Goal: Task Accomplishment & Management: Manage account settings

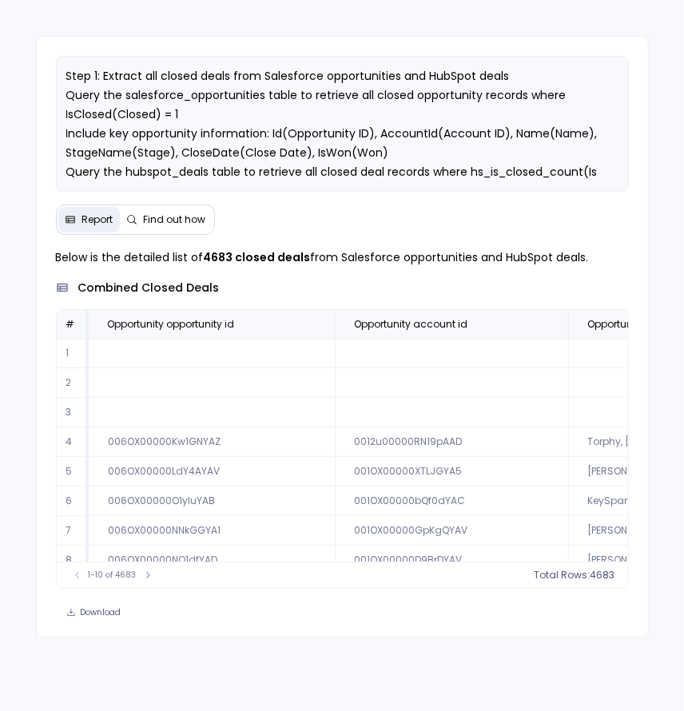
scroll to position [73, 0]
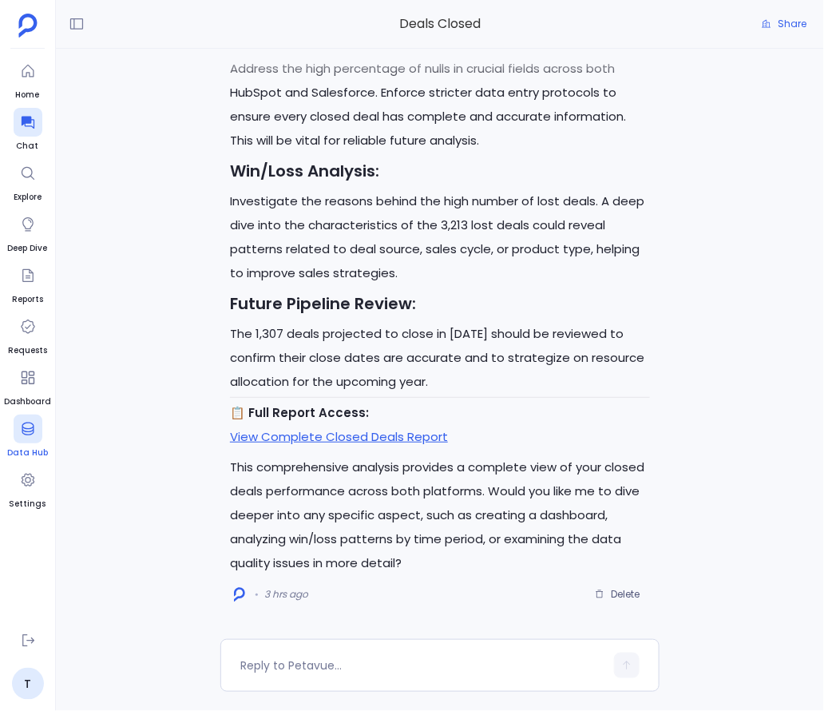
click at [24, 442] on div at bounding box center [28, 429] width 29 height 29
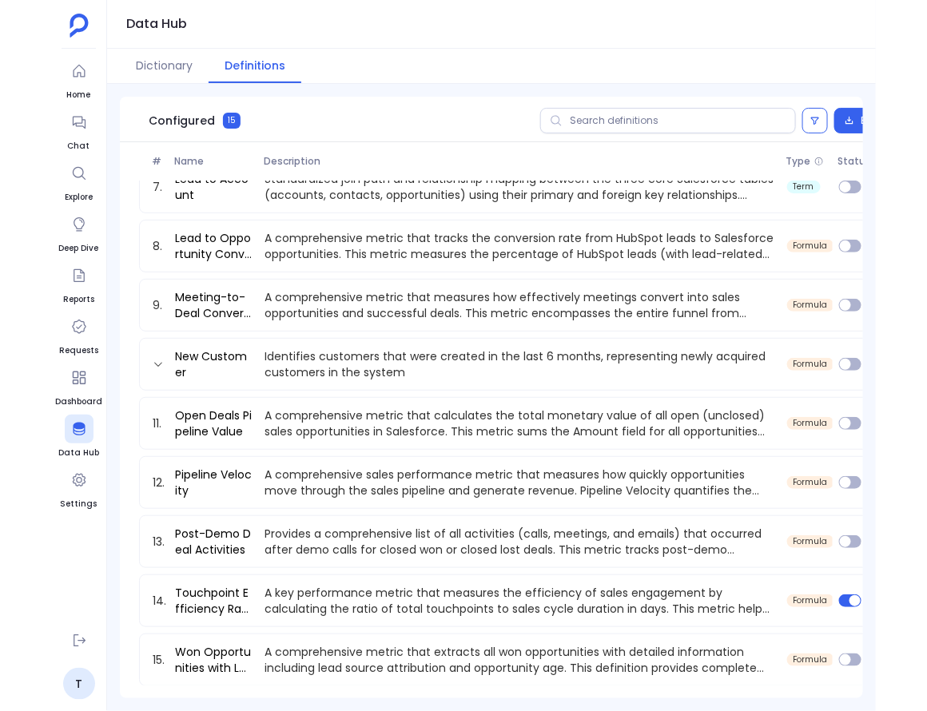
scroll to position [368, 0]
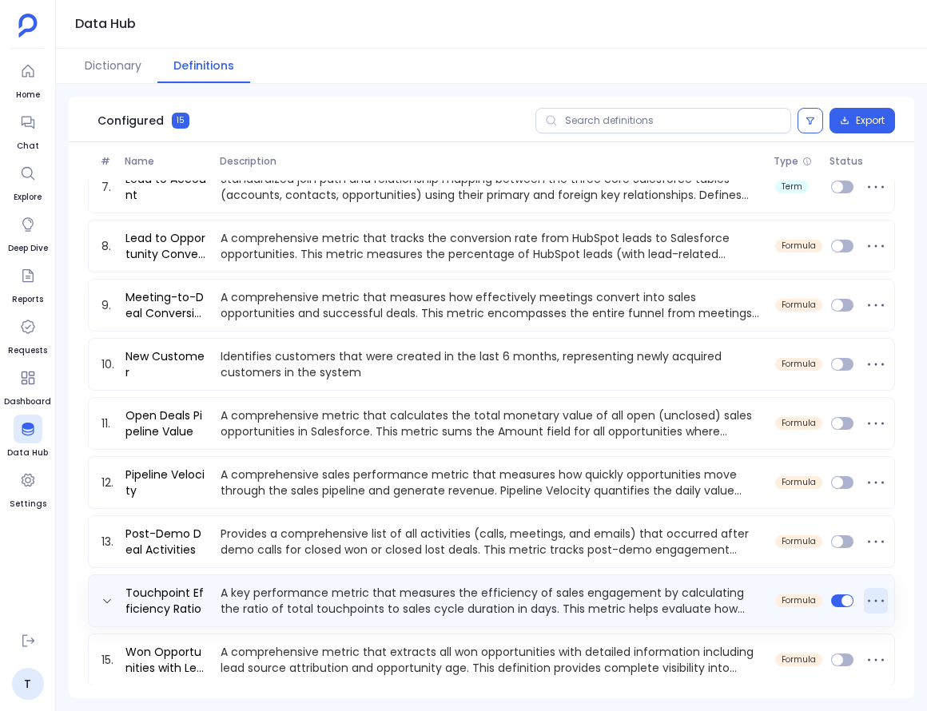
click at [824, 596] on icon at bounding box center [876, 601] width 26 height 26
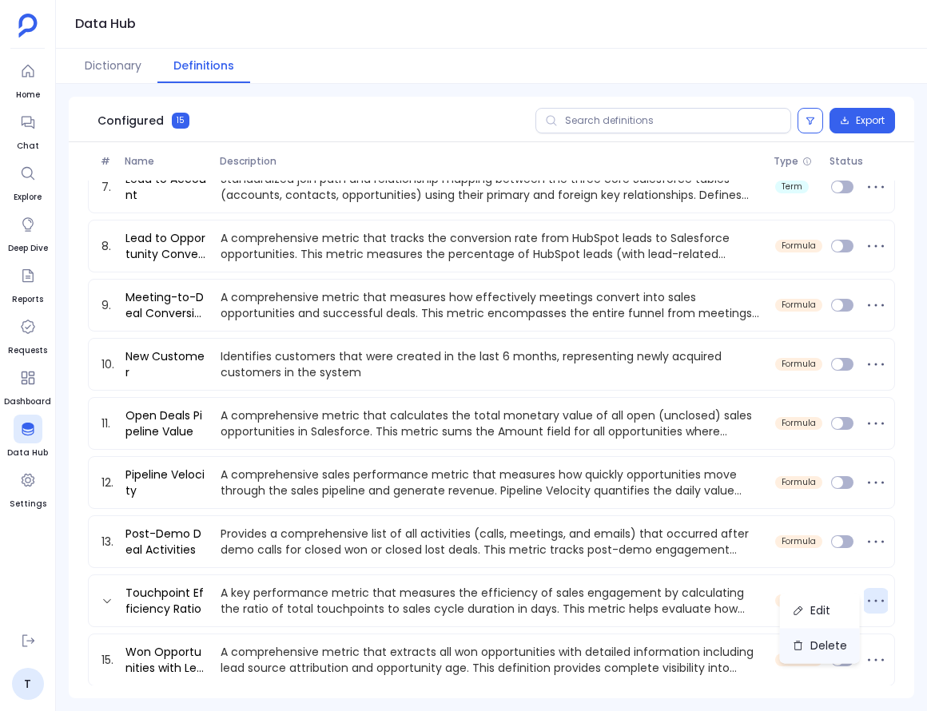
click at [822, 644] on button "Delete" at bounding box center [820, 645] width 80 height 35
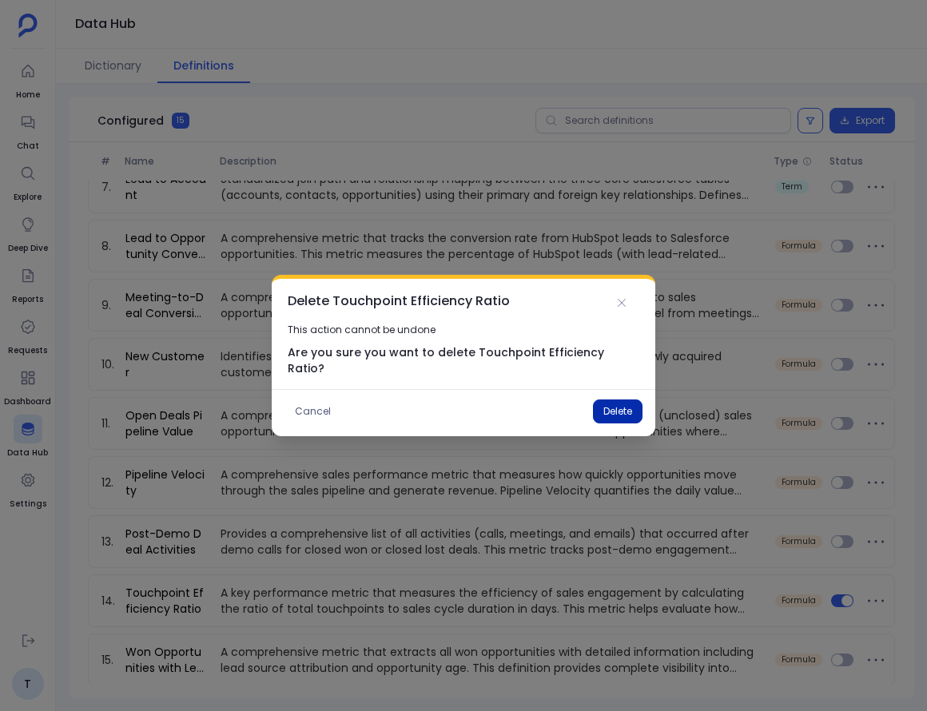
click at [617, 399] on button "Delete" at bounding box center [618, 411] width 50 height 24
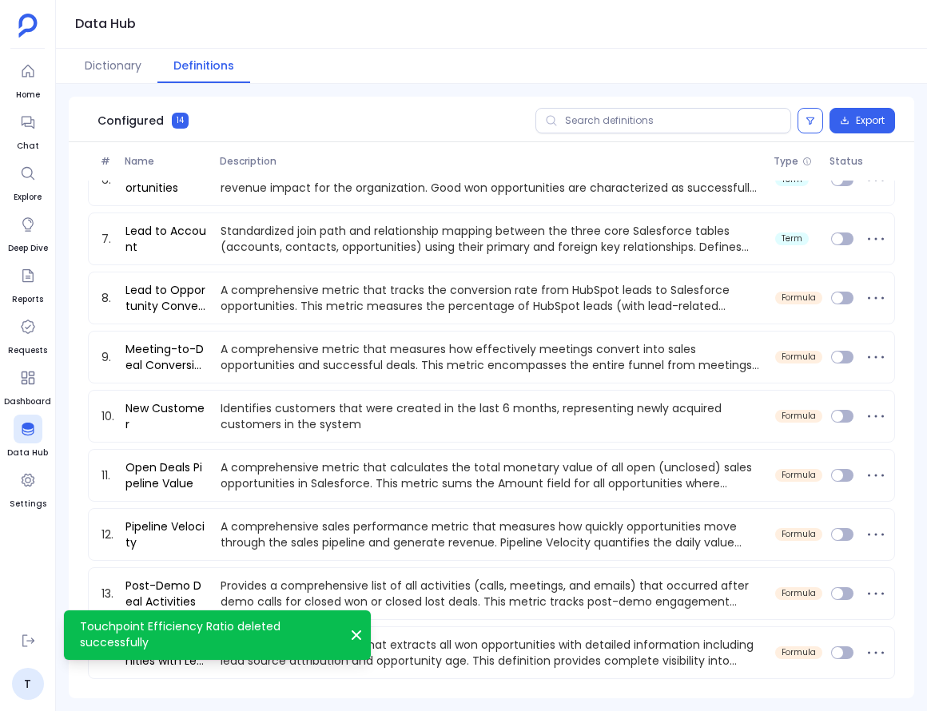
scroll to position [316, 0]
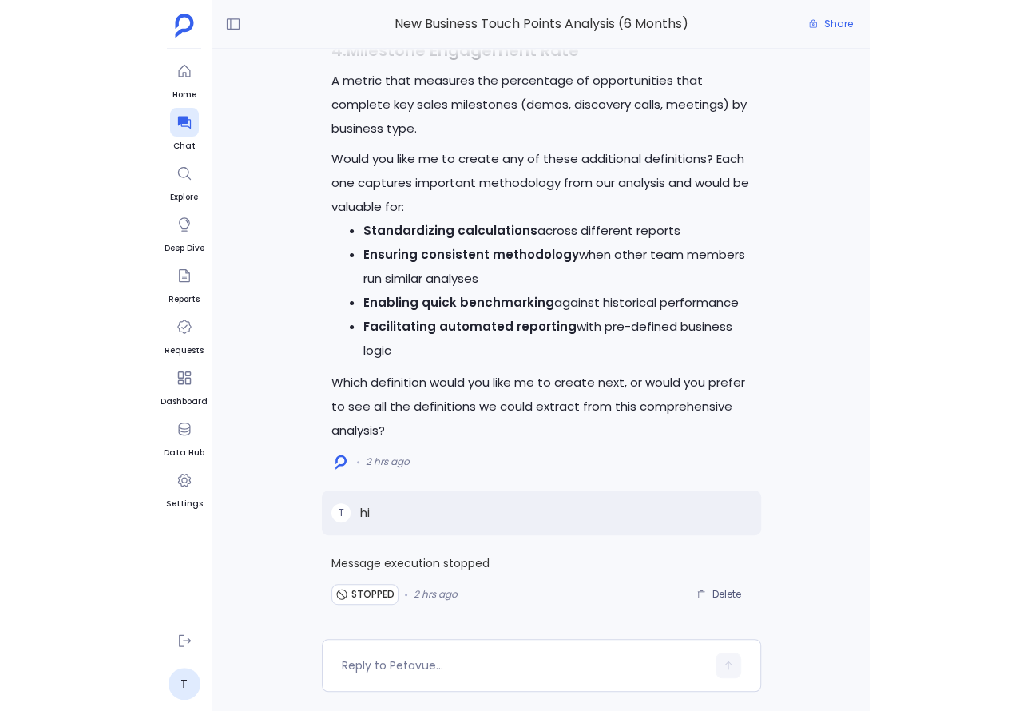
scroll to position [334, 0]
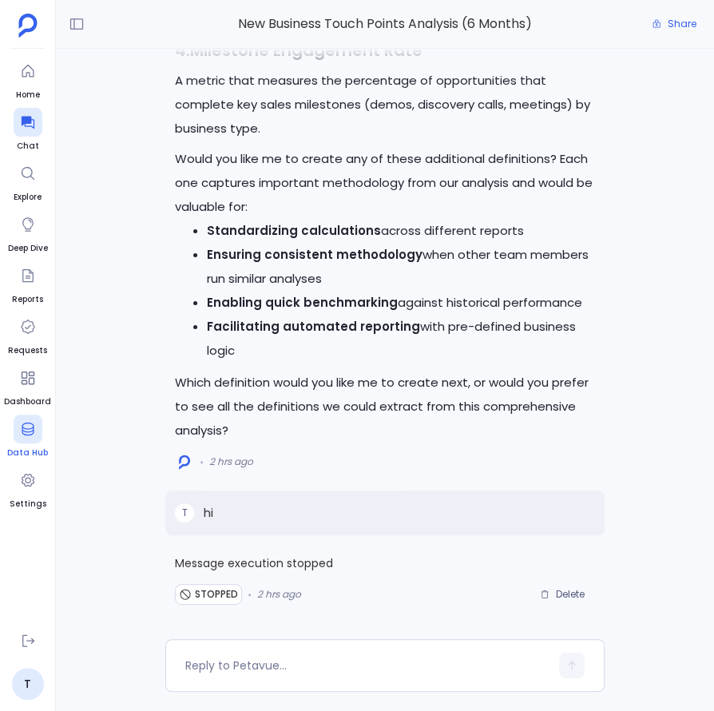
click at [22, 440] on div at bounding box center [28, 429] width 29 height 29
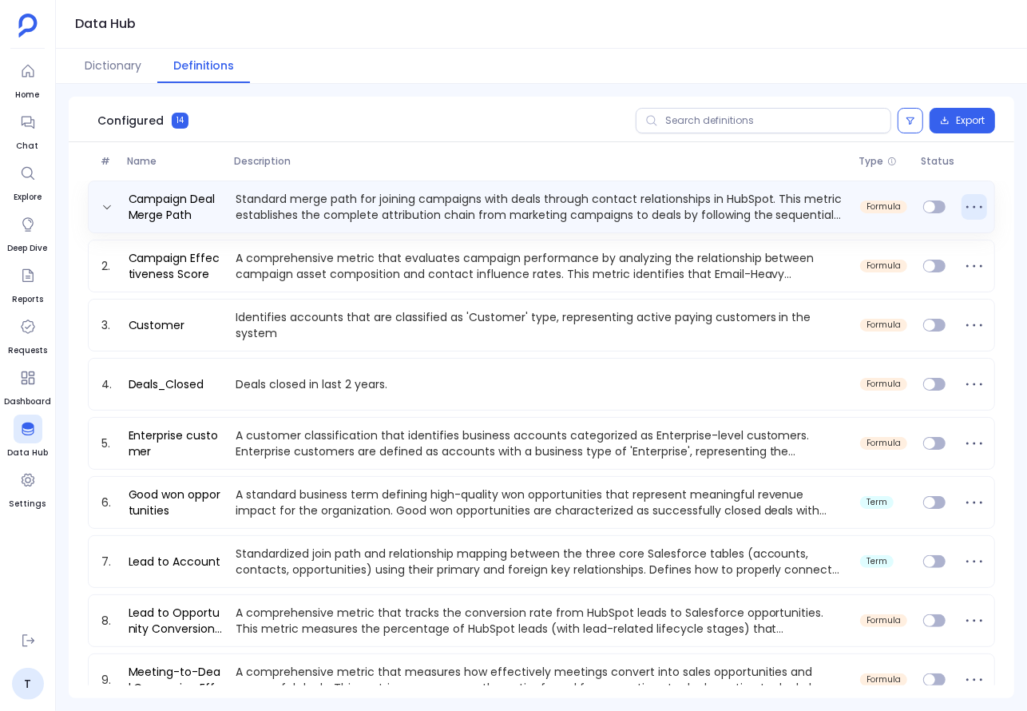
click at [713, 204] on icon at bounding box center [975, 207] width 26 height 26
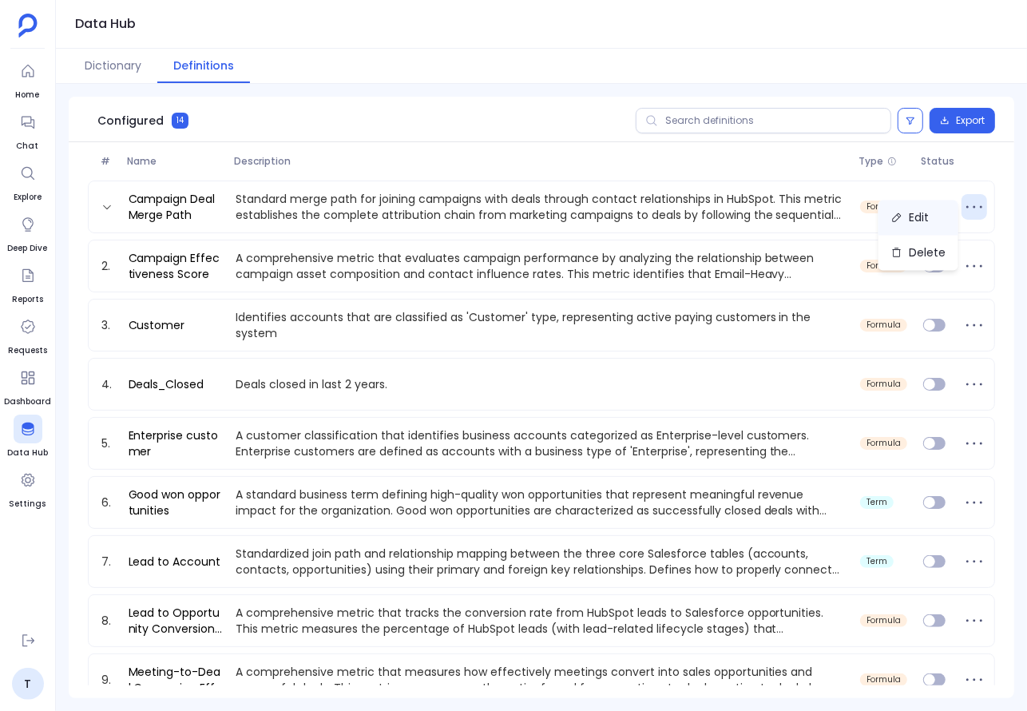
click at [713, 212] on button "Edit" at bounding box center [919, 217] width 80 height 35
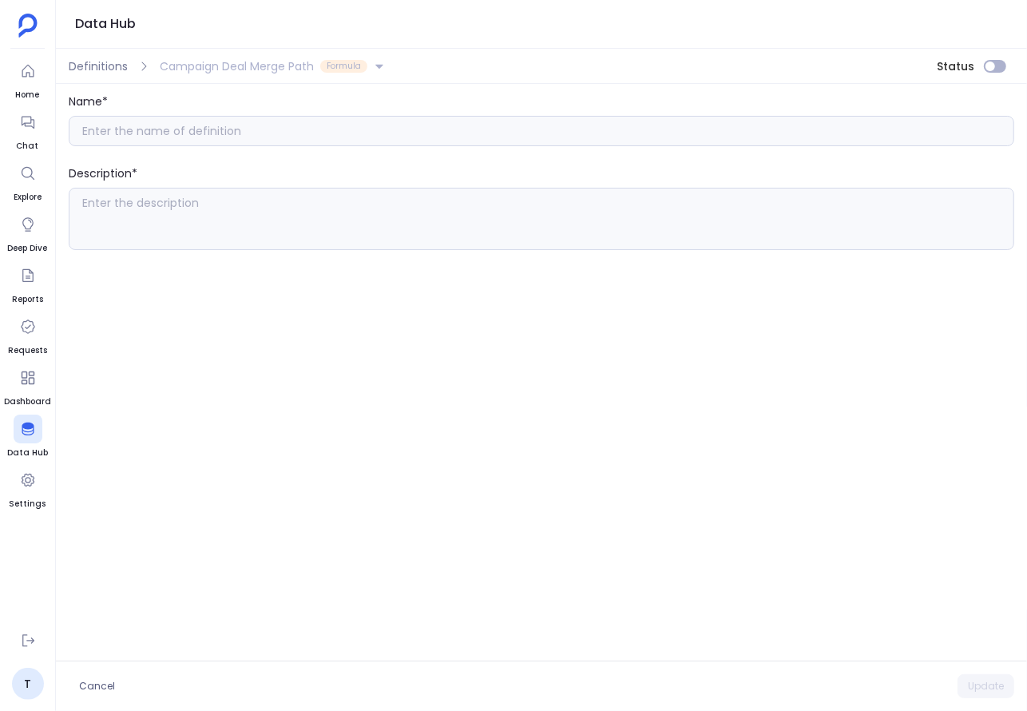
type input "Campaign Deal Merge Path"
type textarea "Standard merge path for joining campaigns with deals through contact relationsh…"
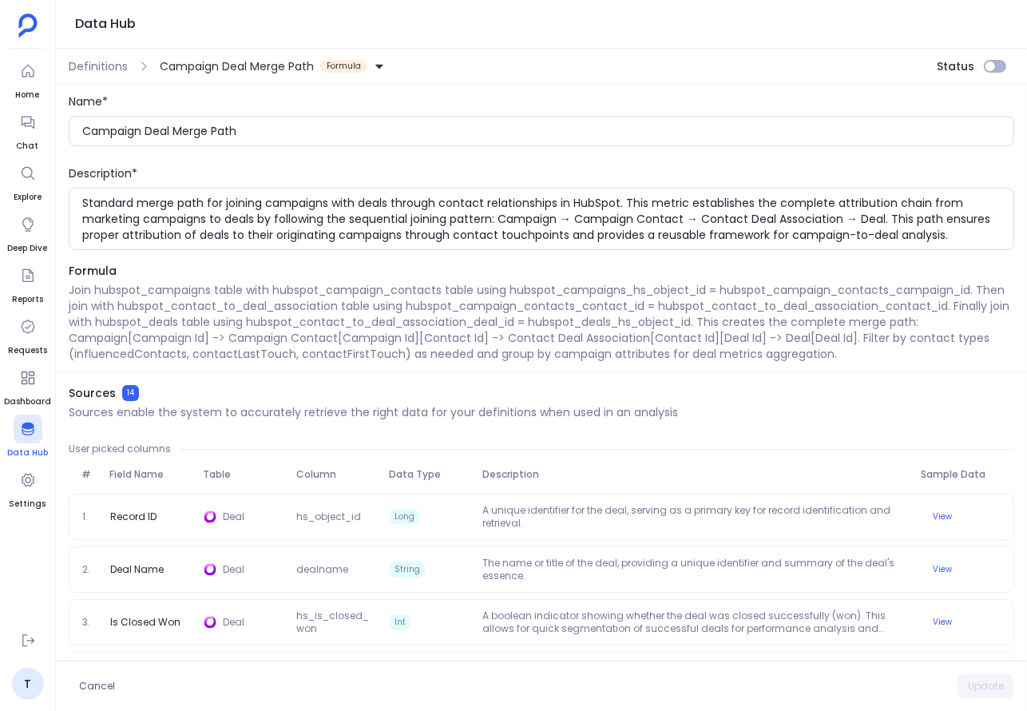
click at [22, 431] on icon at bounding box center [28, 429] width 12 height 13
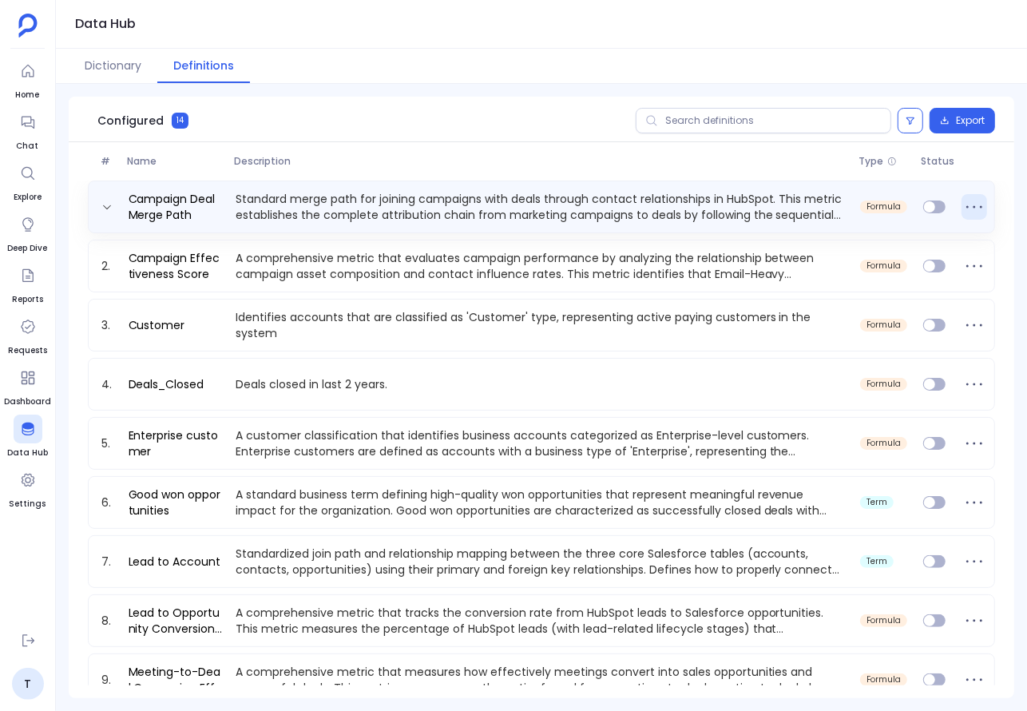
click at [972, 208] on icon at bounding box center [975, 207] width 26 height 26
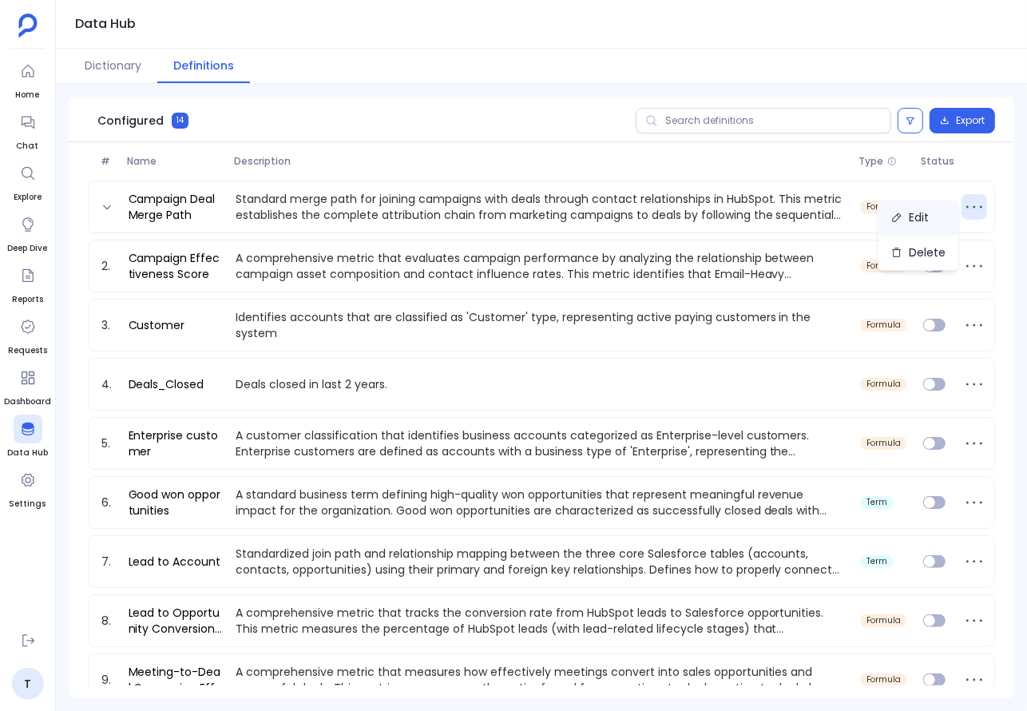
click at [930, 224] on button "Edit" at bounding box center [919, 217] width 80 height 35
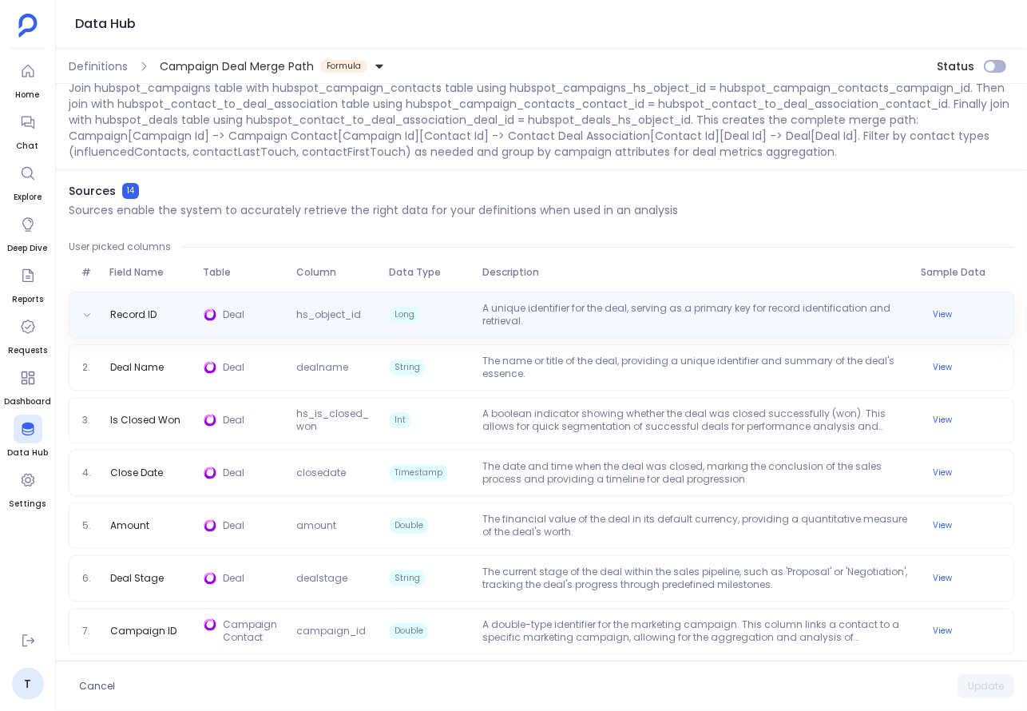
scroll to position [208, 0]
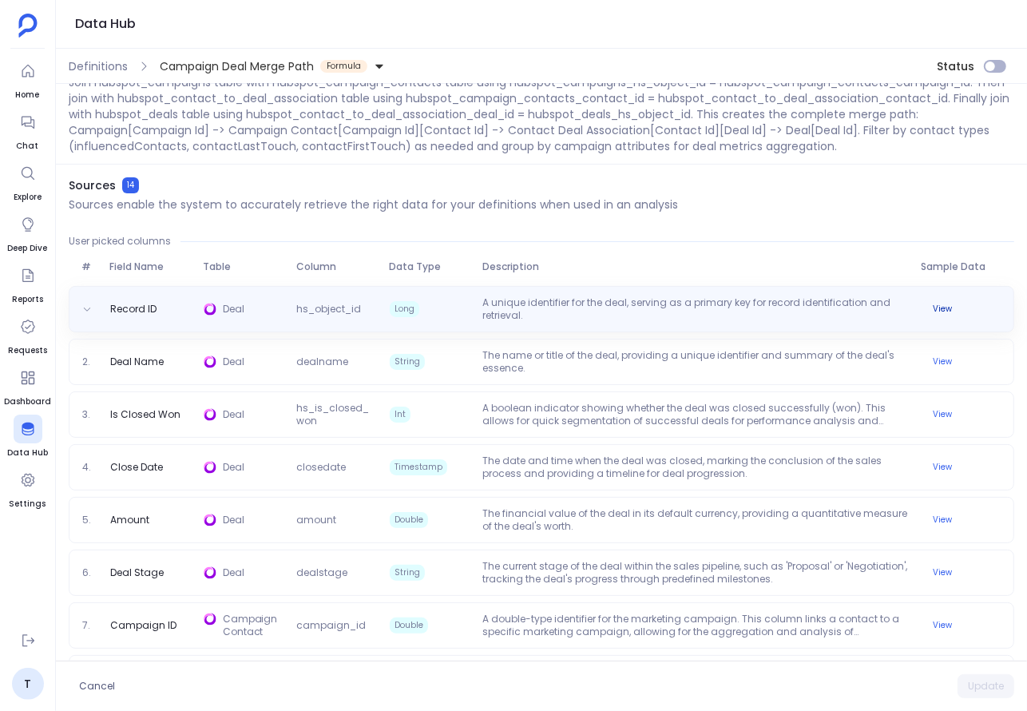
click at [941, 307] on button "View" at bounding box center [942, 309] width 38 height 19
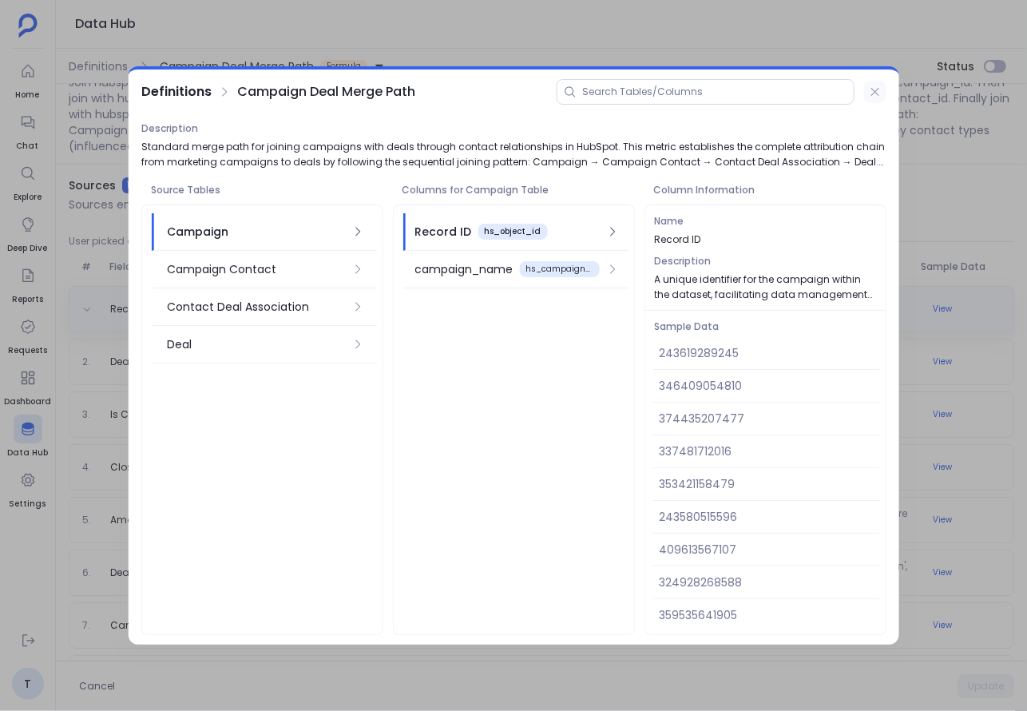
click at [873, 93] on icon at bounding box center [875, 92] width 8 height 8
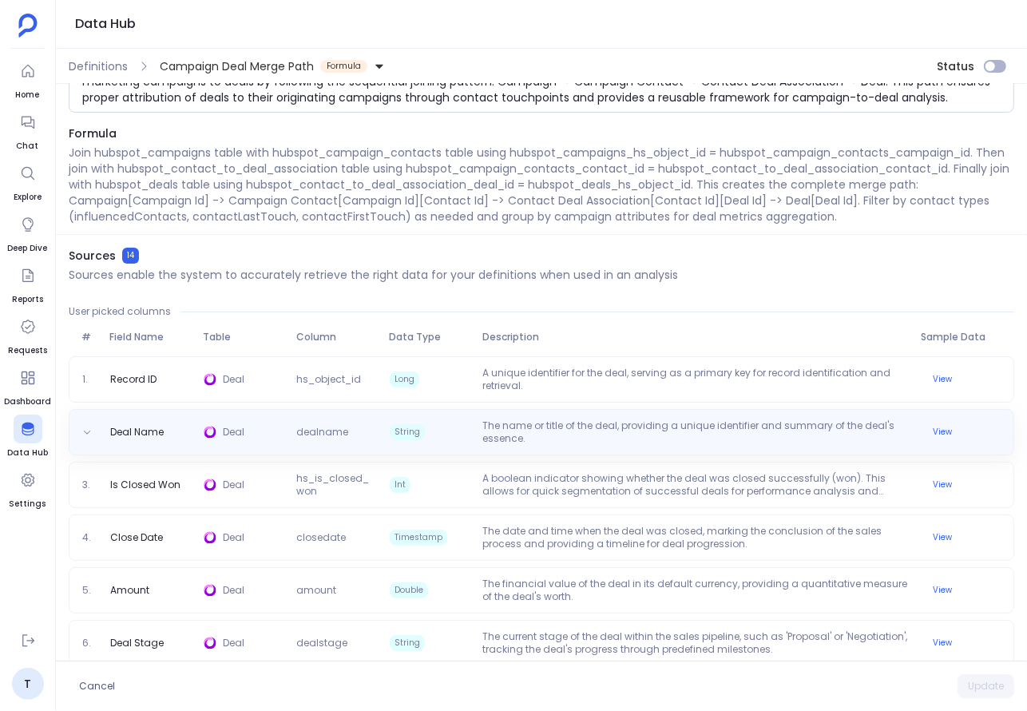
scroll to position [0, 0]
